Goal: Transaction & Acquisition: Purchase product/service

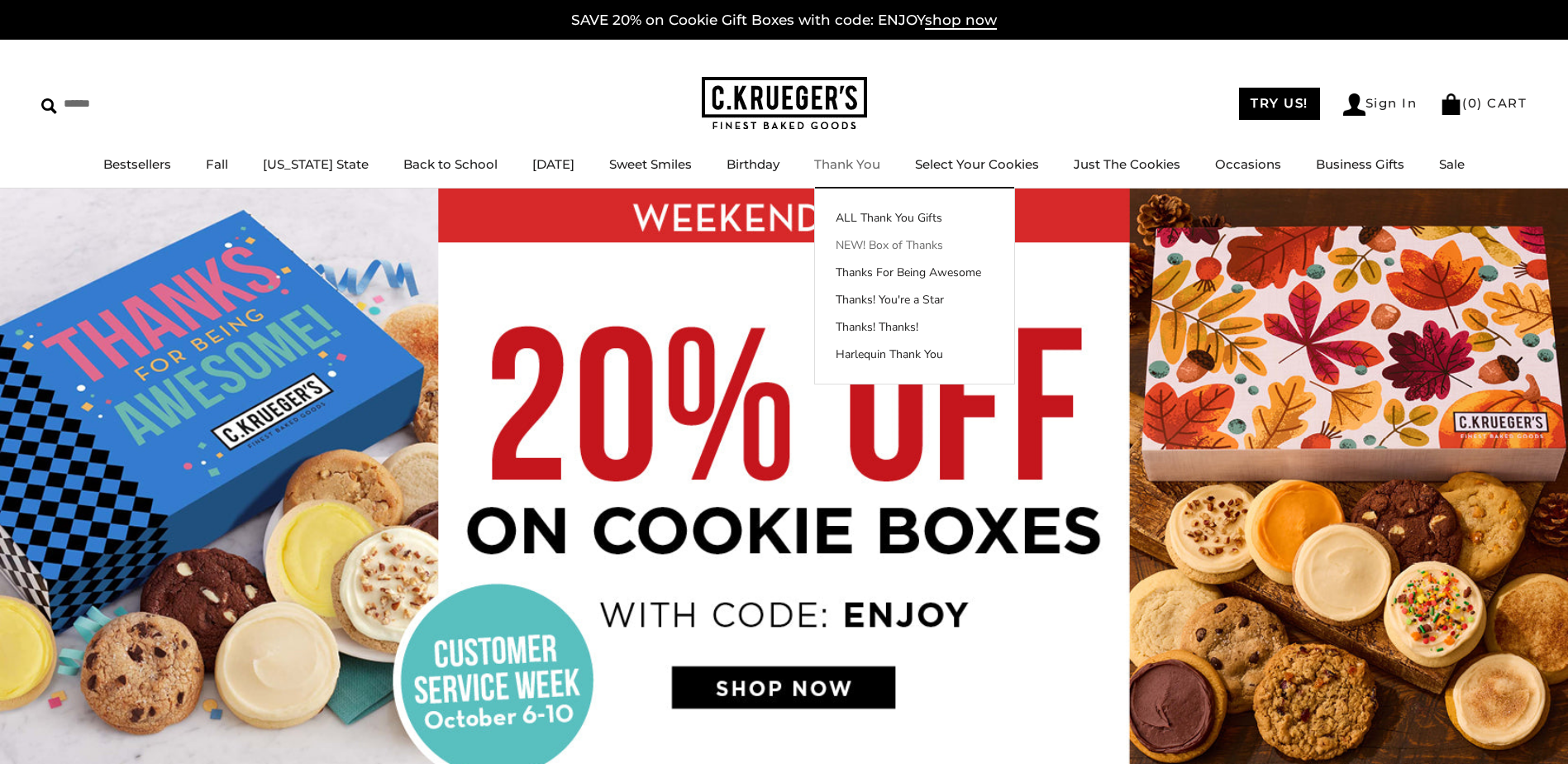
click at [866, 249] on link "NEW! Box of Thanks" at bounding box center [914, 245] width 199 height 18
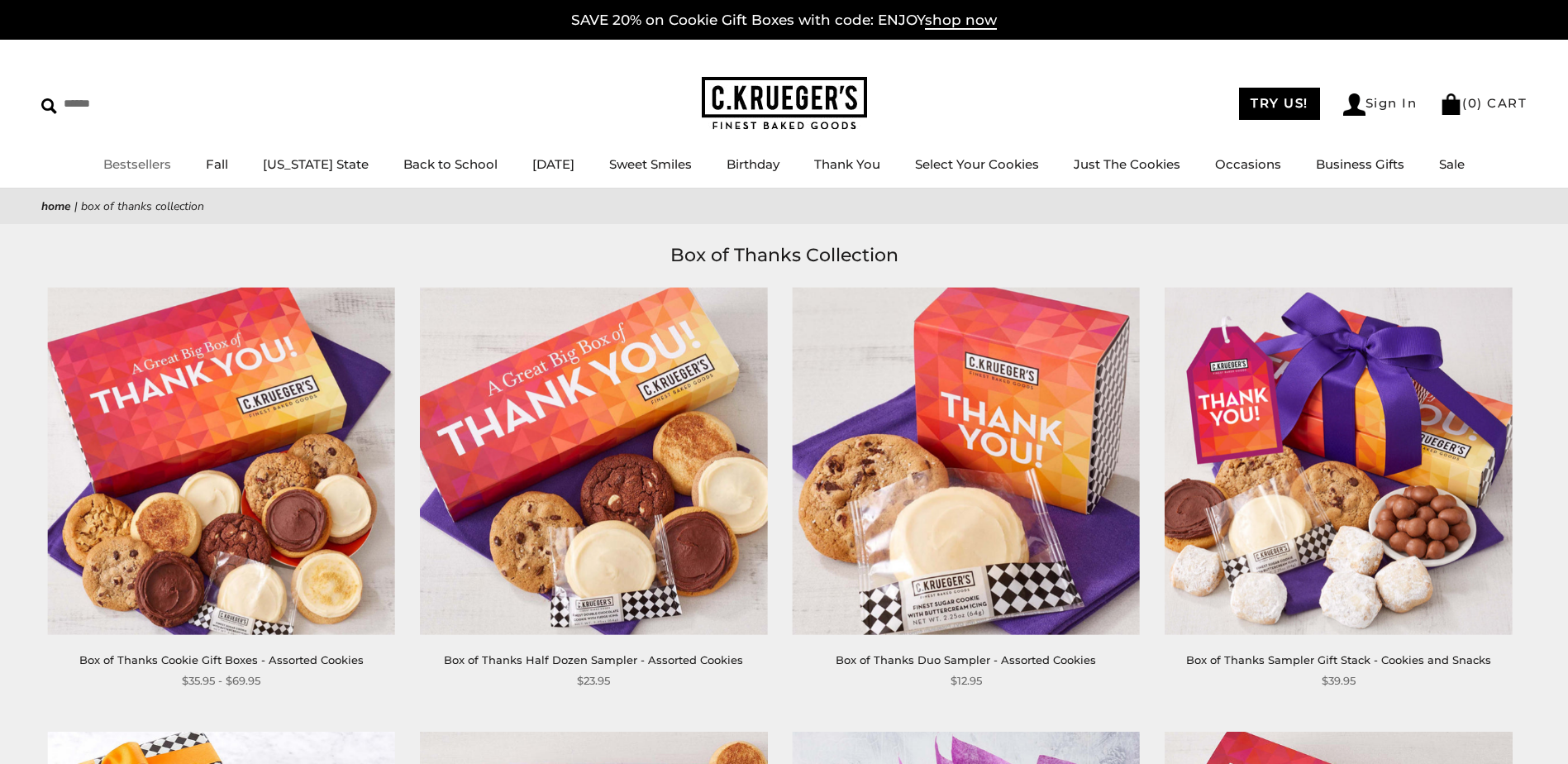
click at [162, 168] on link "Bestsellers" at bounding box center [137, 164] width 67 height 16
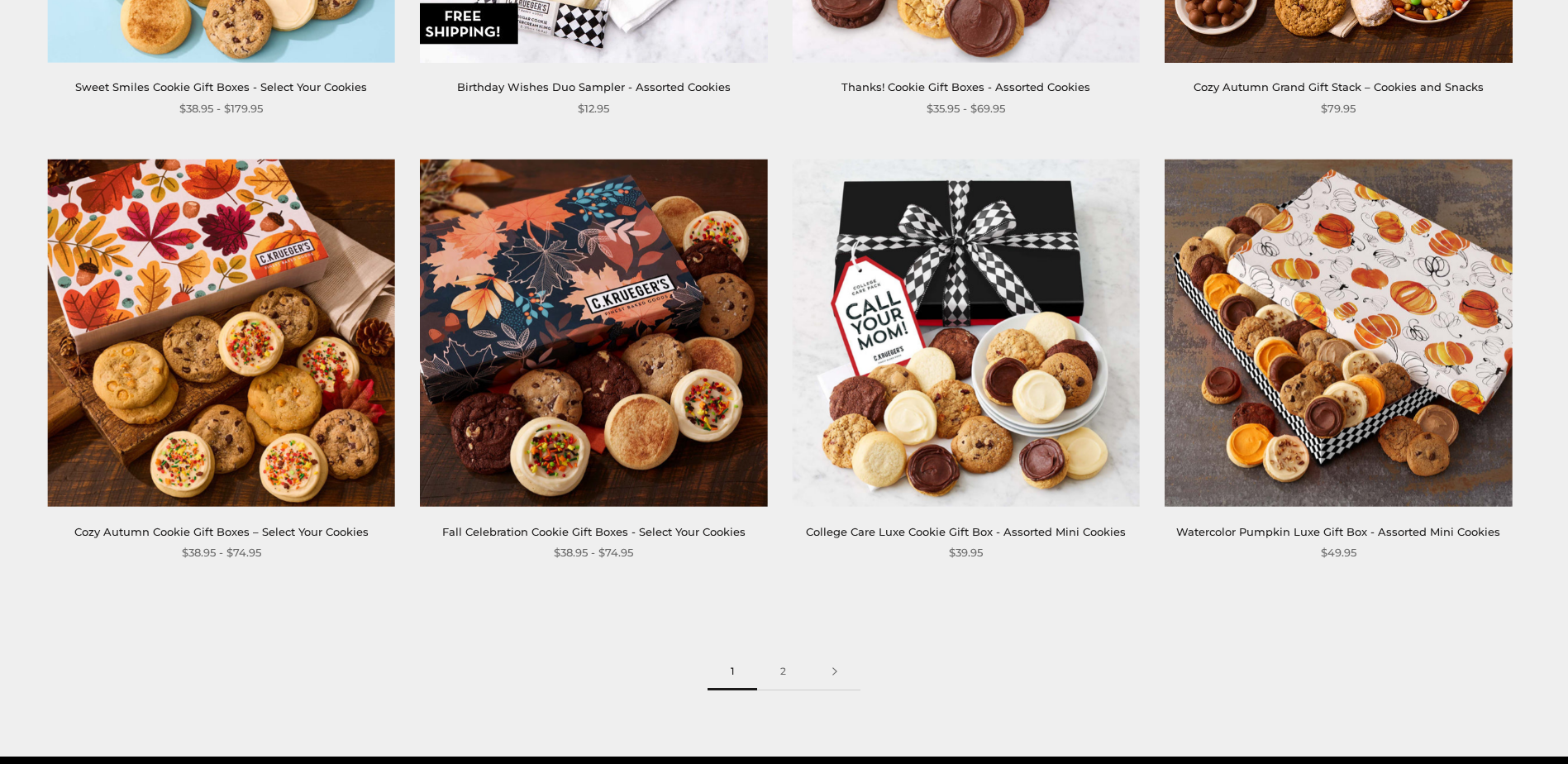
scroll to position [2480, 0]
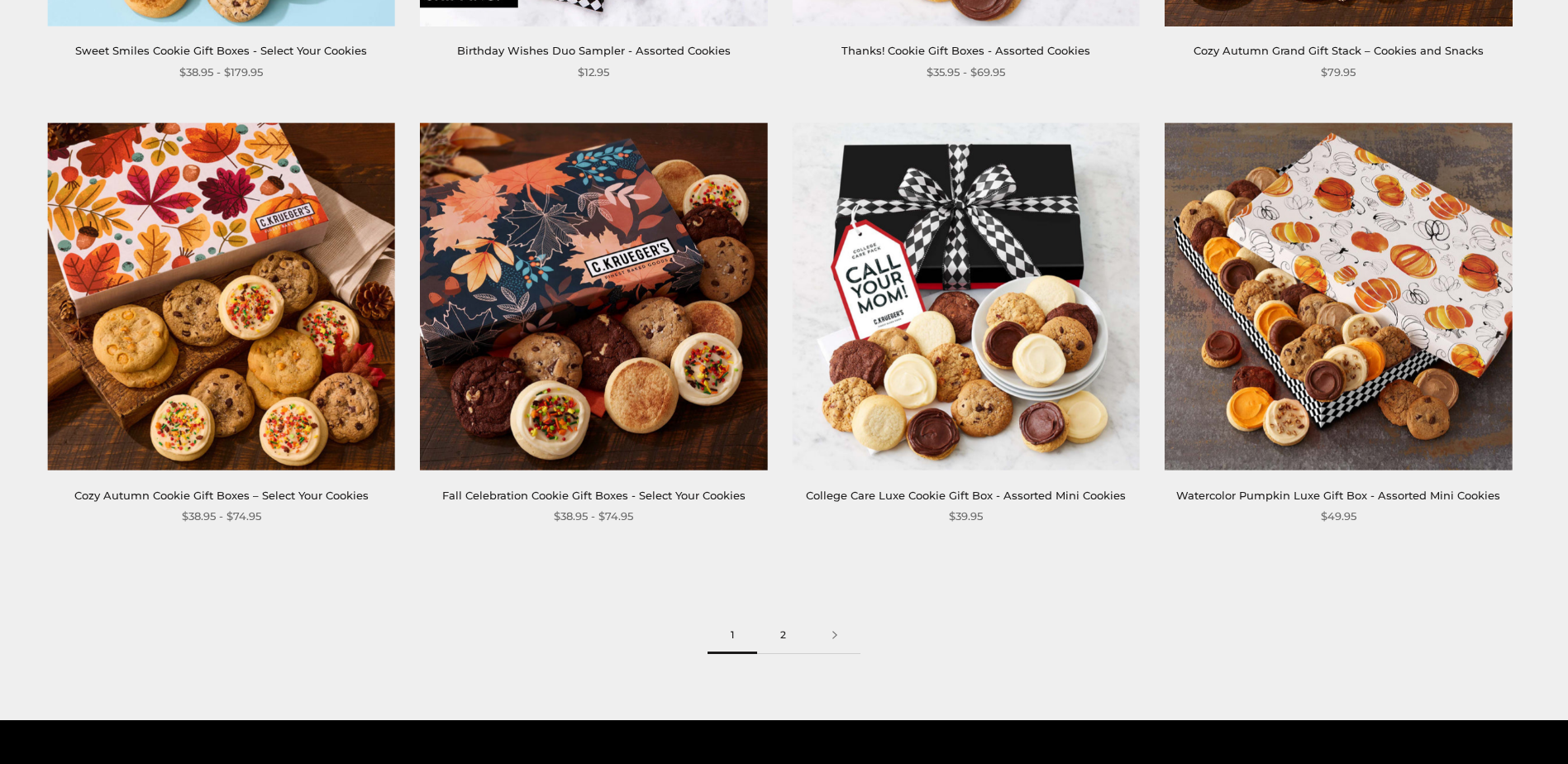
click at [782, 629] on link "2" at bounding box center [783, 635] width 52 height 38
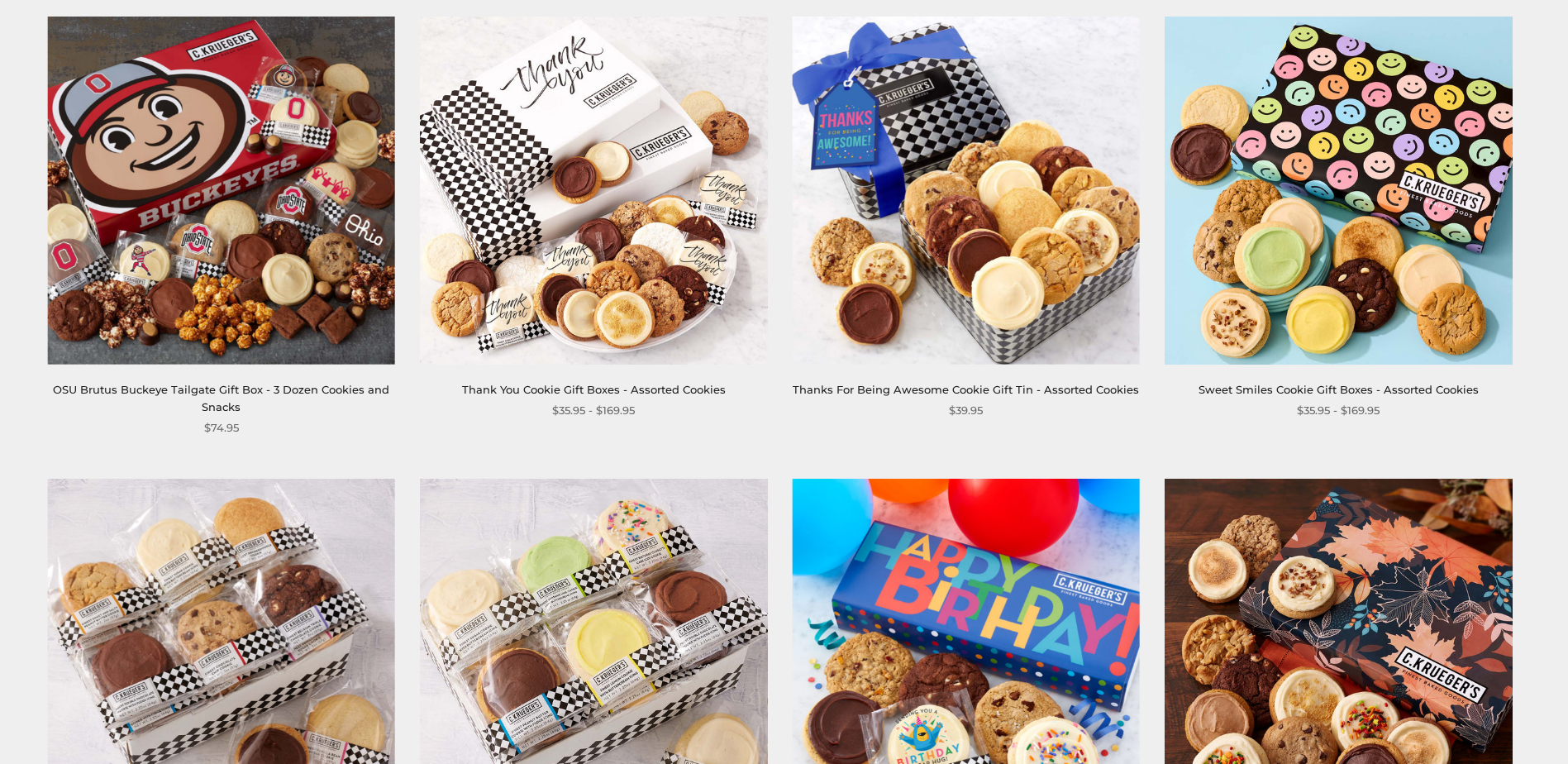
scroll to position [1240, 0]
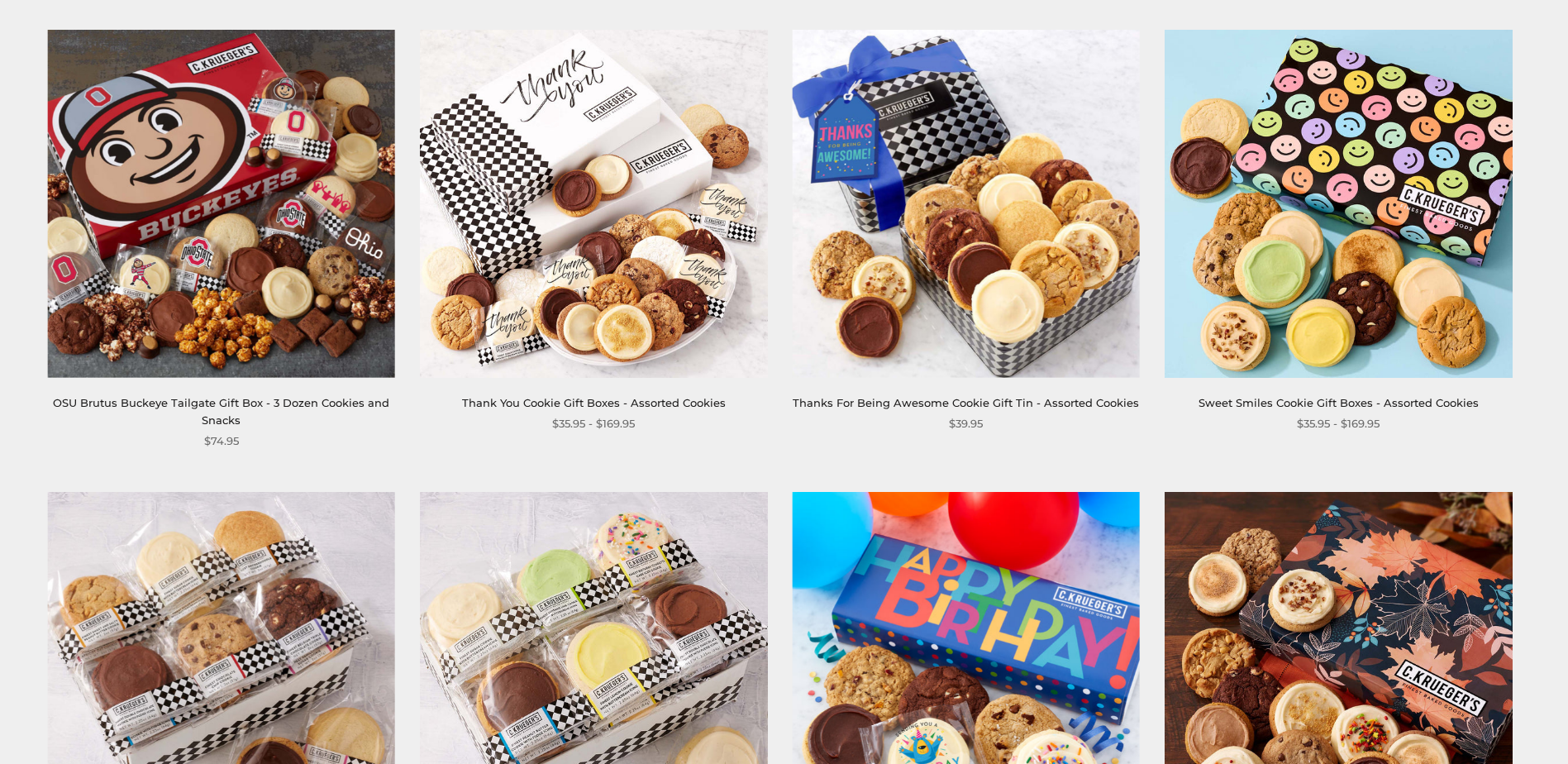
click at [594, 242] on img at bounding box center [594, 204] width 348 height 348
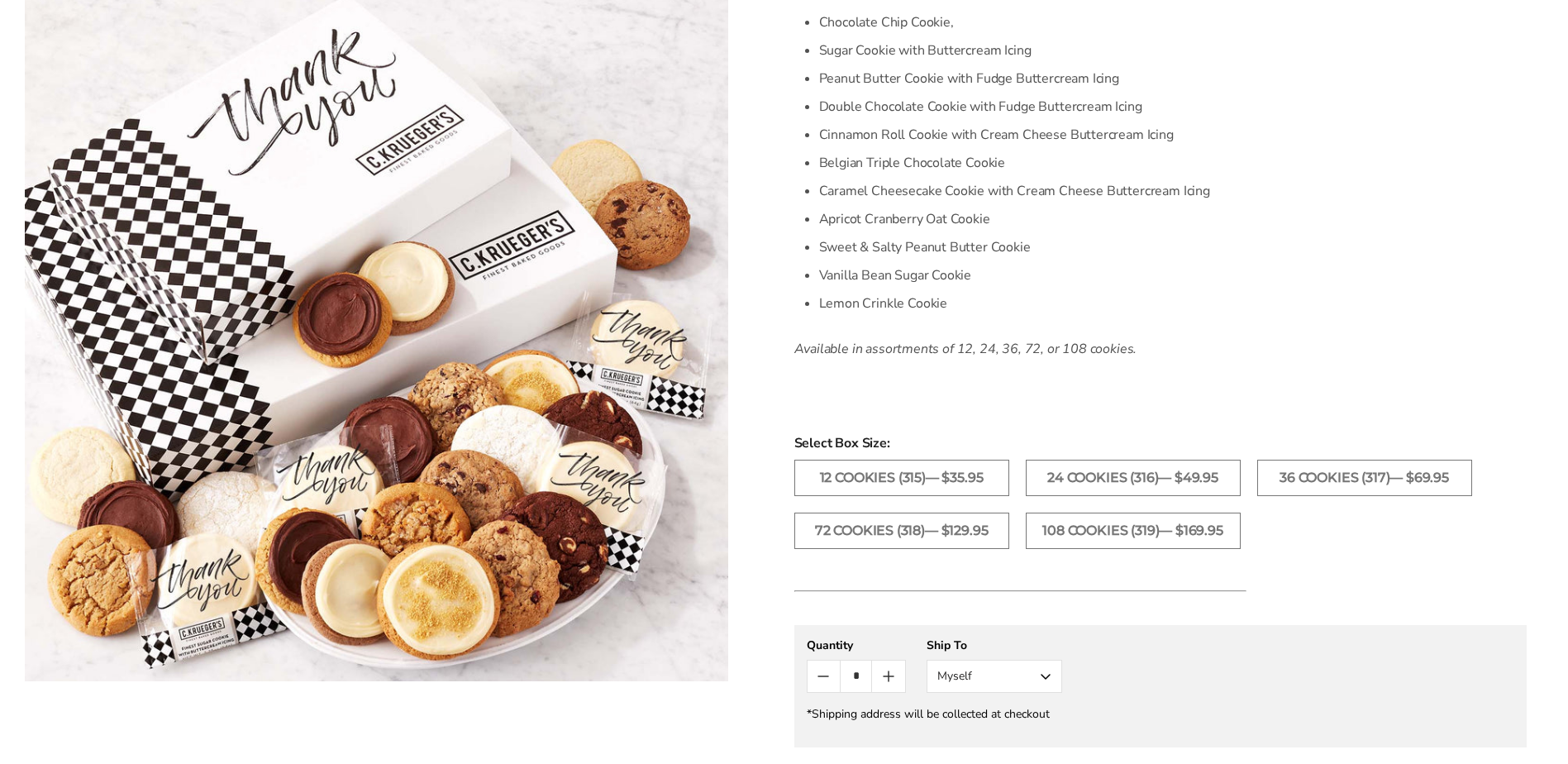
scroll to position [579, 0]
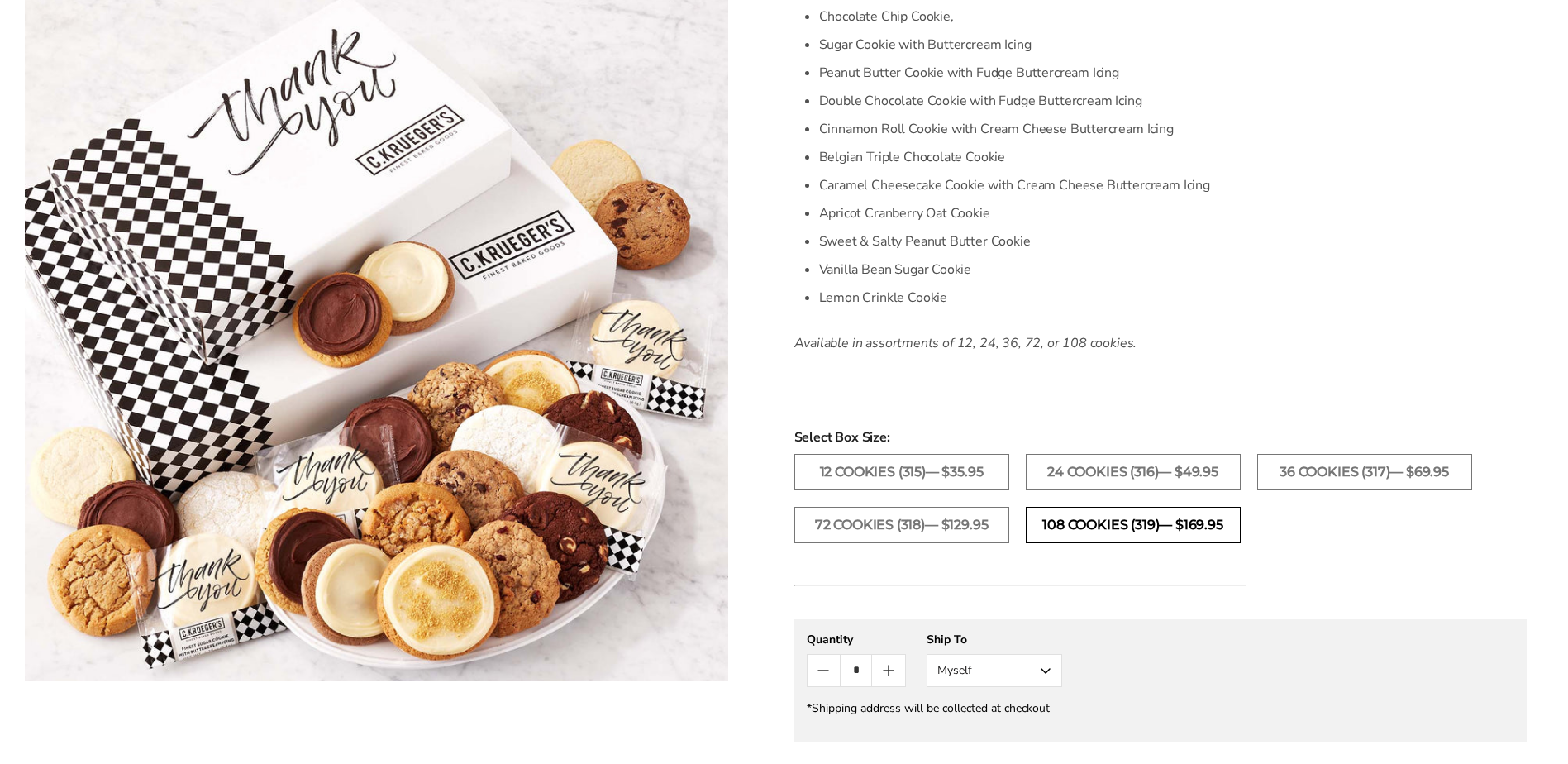
click at [1057, 525] on label "108 Cookies (319)— $169.95" at bounding box center [1133, 525] width 215 height 37
